Goal: Task Accomplishment & Management: Use online tool/utility

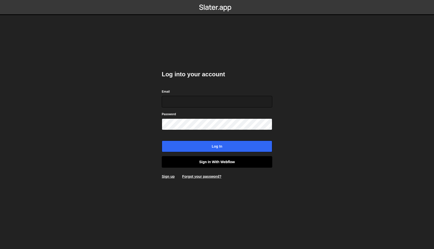
click at [215, 165] on link "Sign in with Webflow" at bounding box center [217, 162] width 111 height 12
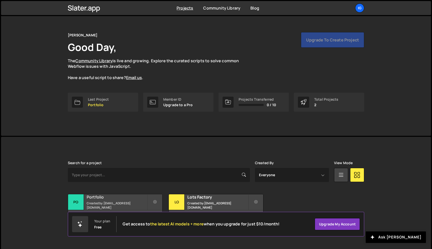
scroll to position [9, 0]
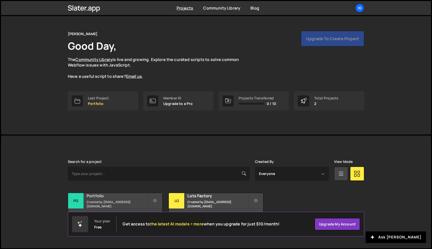
click at [112, 204] on small "Created by kolesnikig25@gmail.com" at bounding box center [117, 204] width 61 height 9
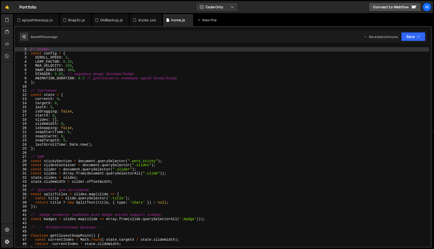
scroll to position [7281, 0]
click at [68, 57] on div "// Конфиг const config = { SCROLL_SPEED : 2 , LERP_FACTOR : 0.18 , MAX_VELOCITY…" at bounding box center [229, 151] width 399 height 208
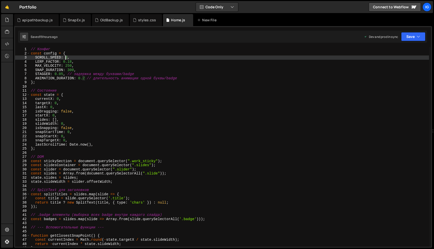
click at [66, 58] on div "// Конфиг const config = { SCROLL_SPEED : 2 , LERP_FACTOR : 0.18 , MAX_VELOCITY…" at bounding box center [229, 151] width 399 height 208
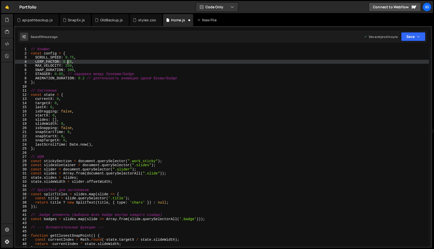
drag, startPoint x: 72, startPoint y: 62, endPoint x: 68, endPoint y: 62, distance: 3.8
click at [68, 62] on div "// Конфиг const config = { SCROLL_SPEED : 0.75 , LERP_FACTOR : 0.18 , MAX_VELOC…" at bounding box center [229, 151] width 399 height 208
click at [93, 56] on div "// Конфиг const config = { SCROLL_SPEED : 0.75 , LERP_FACTOR : 0.3 , MAX_VELOCI…" at bounding box center [229, 151] width 399 height 208
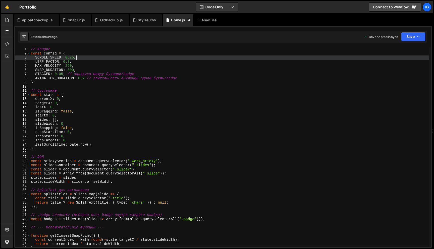
click at [420, 42] on div "Saved 19 hours ago Dev and prod in sync Upgrade to Edit Save Save to Staging S …" at bounding box center [222, 37] width 409 height 12
click at [419, 40] on button "Save" at bounding box center [413, 36] width 24 height 9
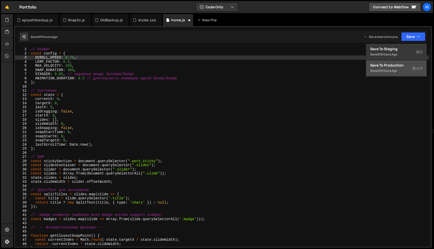
click at [408, 63] on div "Save to Production S" at bounding box center [397, 65] width 52 height 5
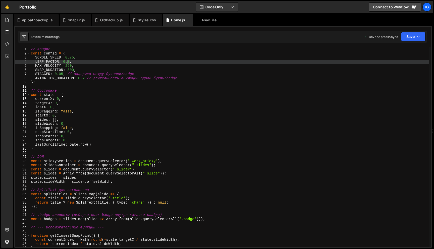
click at [68, 62] on div "// Конфиг const config = { SCROLL_SPEED : 0.75 , LERP_FACTOR : 0.3 , MAX_VELOCI…" at bounding box center [229, 151] width 399 height 208
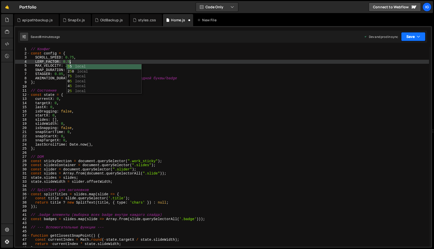
click at [411, 41] on button "Save" at bounding box center [413, 36] width 24 height 9
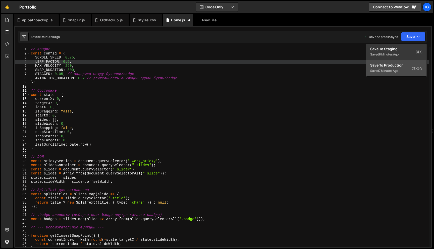
click at [404, 62] on button "Save to Production S Saved 7 minutes ago" at bounding box center [397, 68] width 60 height 16
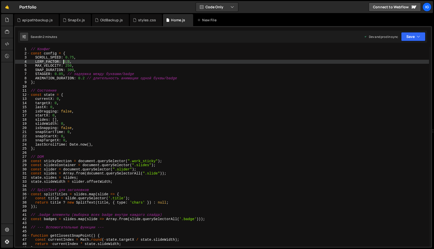
drag, startPoint x: 69, startPoint y: 62, endPoint x: 64, endPoint y: 62, distance: 5.5
click at [64, 62] on div "// Конфиг const config = { SCROLL_SPEED : 0.75 , LERP_FACTOR : 0.5 , MAX_VELOCI…" at bounding box center [229, 151] width 399 height 208
click at [414, 38] on button "Save" at bounding box center [413, 36] width 24 height 9
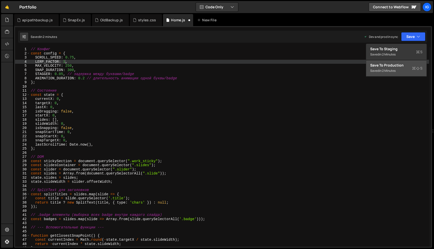
click at [408, 65] on div "Save to Production S" at bounding box center [397, 65] width 52 height 5
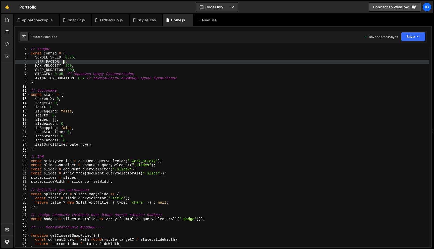
click at [64, 61] on div "// Конфиг const config = { SCROLL_SPEED : 0.75 , LERP_FACTOR : 1 , MAX_VELOCITY…" at bounding box center [229, 151] width 399 height 208
click at [411, 35] on button "Save" at bounding box center [413, 36] width 24 height 9
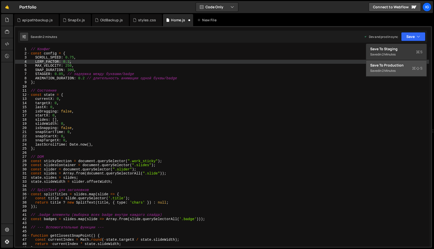
click at [403, 69] on div "Saved in 2 minutes" at bounding box center [397, 71] width 52 height 6
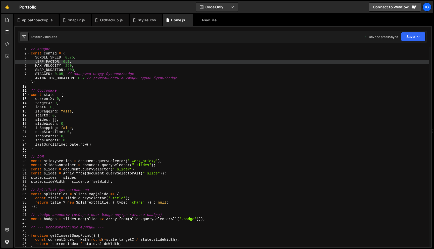
click at [68, 65] on div "// Конфиг const config = { SCROLL_SPEED : 0.75 , LERP_FACTOR : 0.1 , MAX_VELOCI…" at bounding box center [229, 151] width 399 height 208
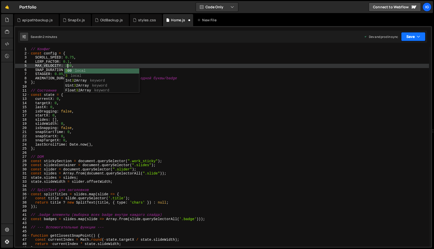
click at [417, 40] on button "Save" at bounding box center [413, 36] width 24 height 9
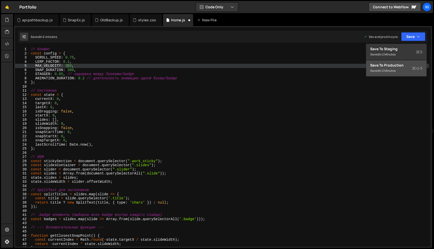
click at [395, 68] on div "Saved in 2 minutes" at bounding box center [397, 71] width 52 height 6
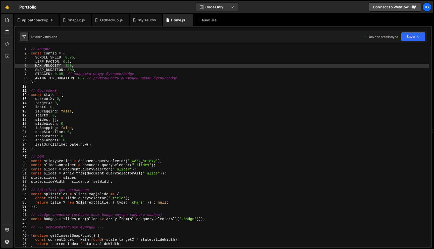
click at [67, 66] on div "// Конфиг const config = { SCROLL_SPEED : 0.75 , LERP_FACTOR : 0.1 , MAX_VELOCI…" at bounding box center [229, 151] width 399 height 208
type textarea "MAX_VELOCITY: 450,"
click at [414, 33] on button "Save" at bounding box center [413, 36] width 24 height 9
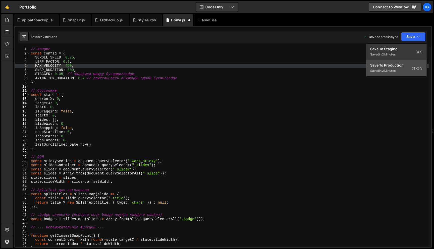
click at [407, 69] on div "Saved in 2 minutes" at bounding box center [397, 71] width 52 height 6
